Goal: Navigation & Orientation: Find specific page/section

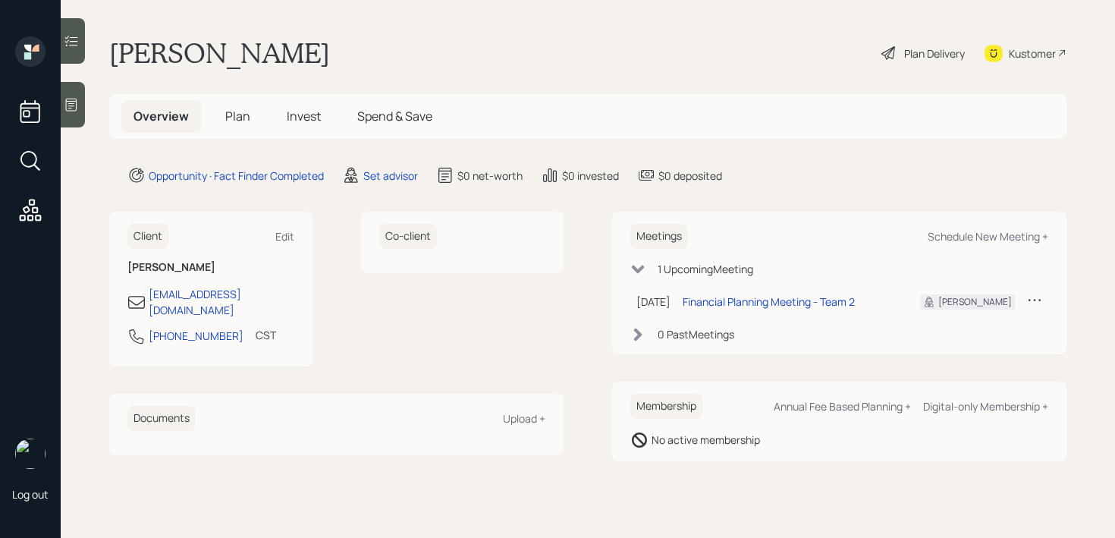
click at [64, 126] on div at bounding box center [73, 105] width 24 height 46
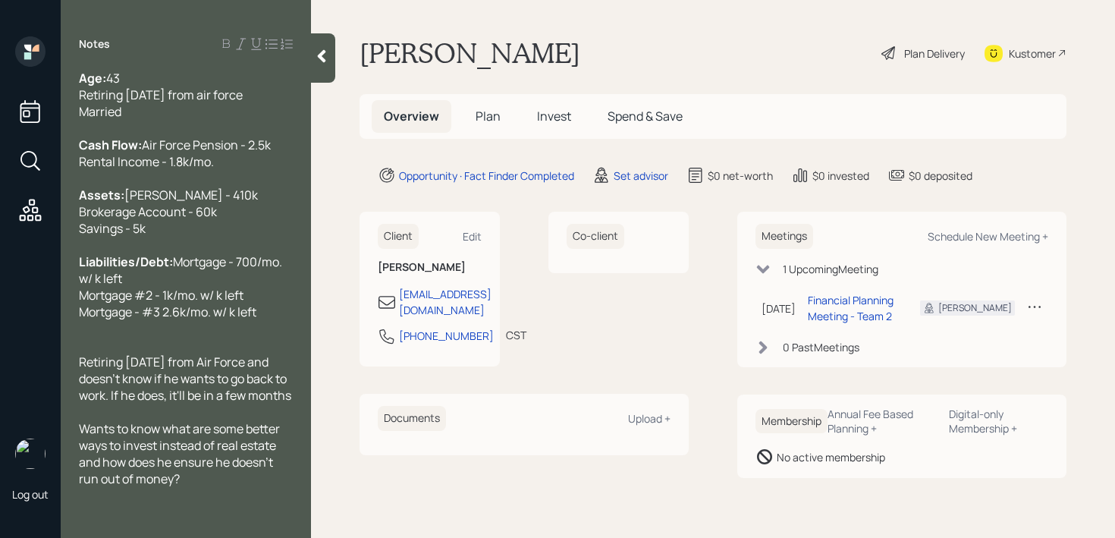
drag, startPoint x: 317, startPoint y: 58, endPoint x: 380, endPoint y: 43, distance: 64.6
click at [317, 58] on icon at bounding box center [321, 56] width 15 height 15
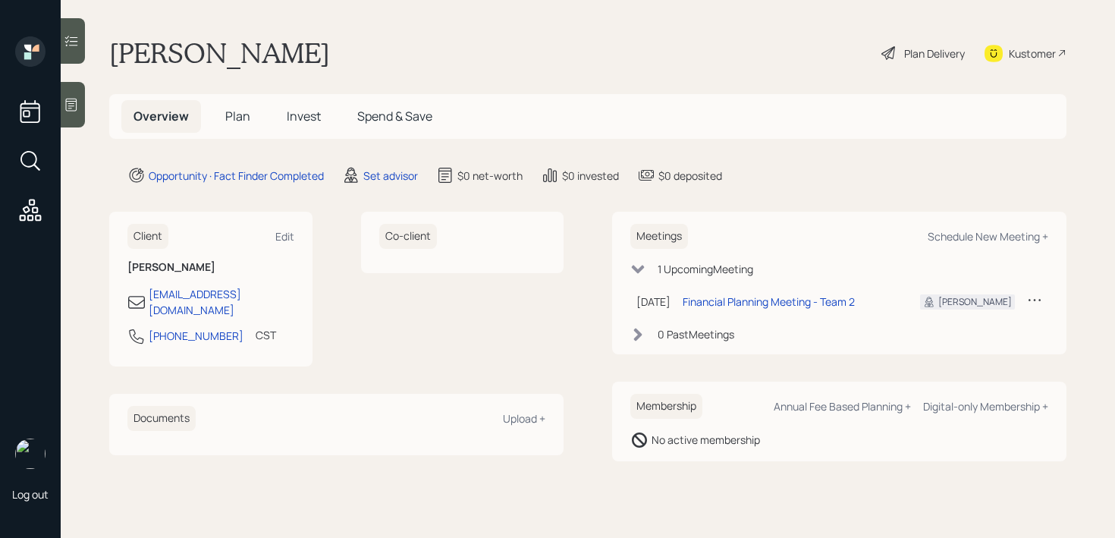
click at [503, 34] on main "[PERSON_NAME] Plan Delivery Kustomer Overview Plan Invest Spend & Save Opportun…" at bounding box center [588, 269] width 1054 height 538
